Goal: Find specific page/section: Find specific page/section

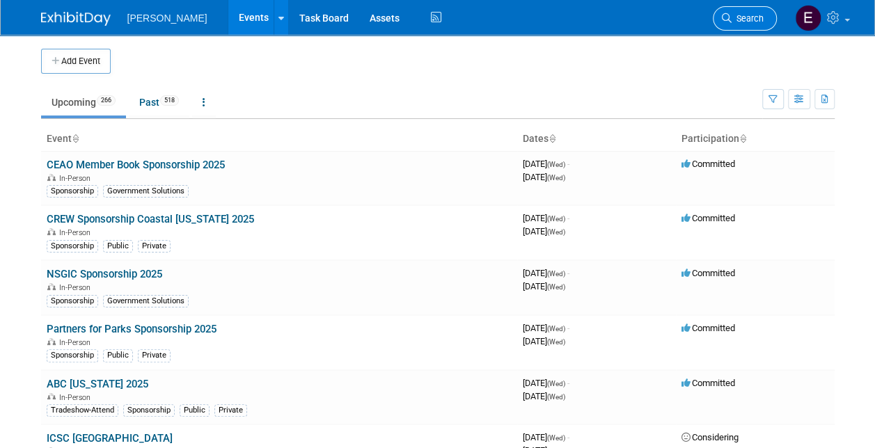
click at [751, 19] on span "Search" at bounding box center [747, 18] width 32 height 10
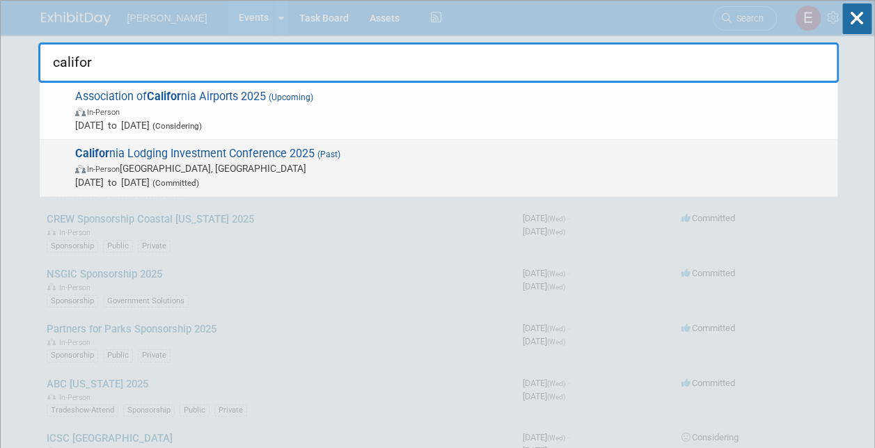
type input "califor"
click at [335, 147] on span "Califor nia Lodging Investment Conference 2025 (Past) In-Person Long Beach, CA …" at bounding box center [450, 168] width 759 height 42
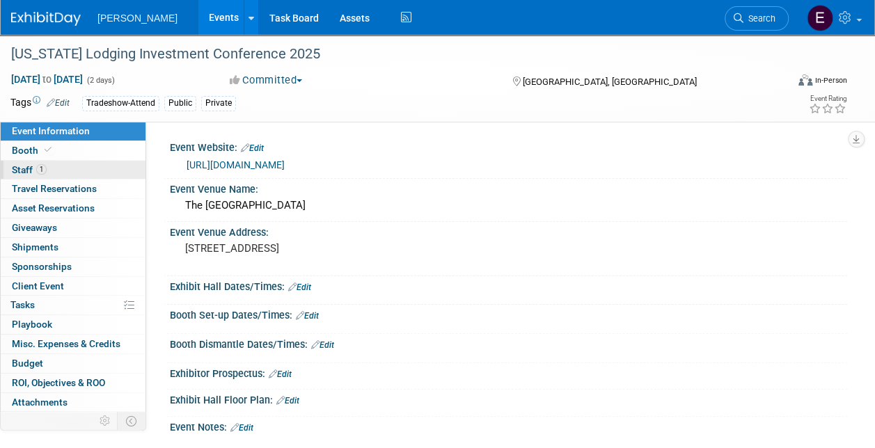
click at [100, 173] on link "1 Staff 1" at bounding box center [73, 170] width 145 height 19
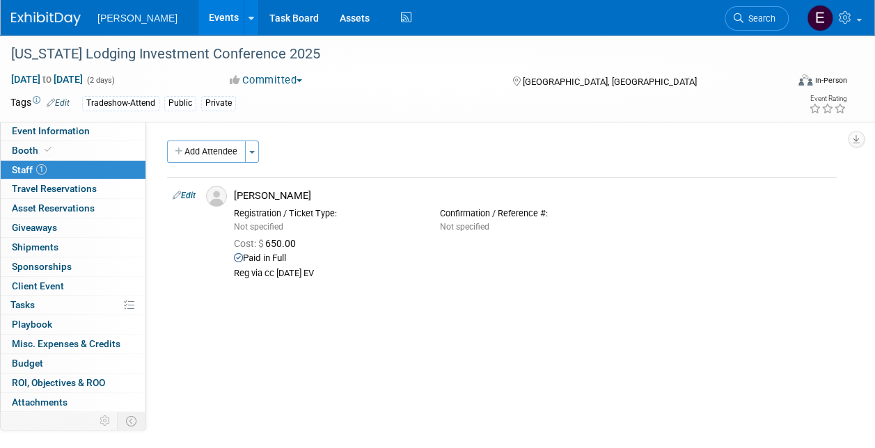
click at [198, 19] on link "Events" at bounding box center [223, 17] width 51 height 35
